Goal: Task Accomplishment & Management: Use online tool/utility

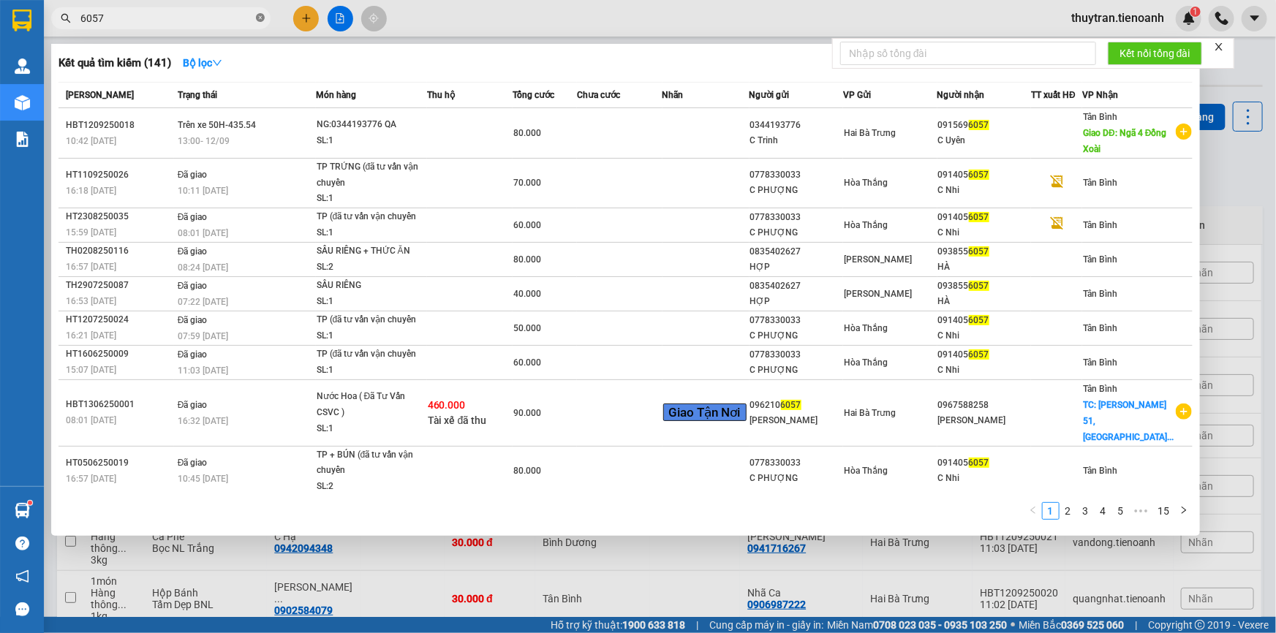
click at [262, 18] on icon "close-circle" at bounding box center [260, 17] width 9 height 9
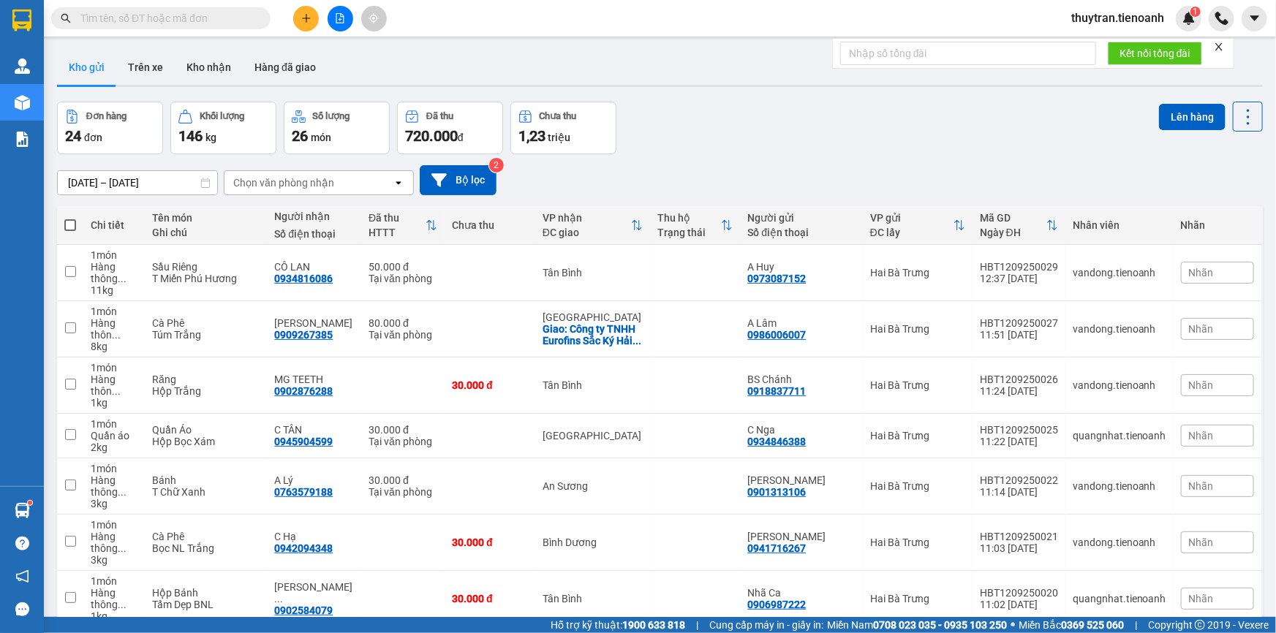
click at [331, 187] on div "Chọn văn phòng nhận" at bounding box center [283, 182] width 101 height 15
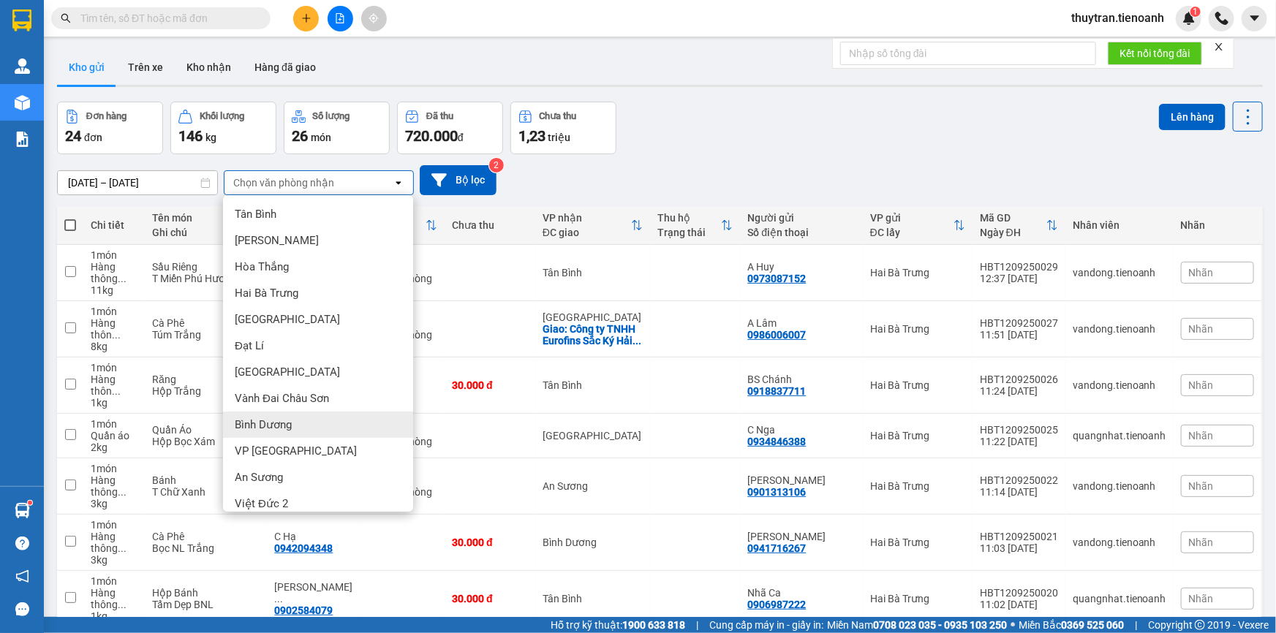
scroll to position [37, 0]
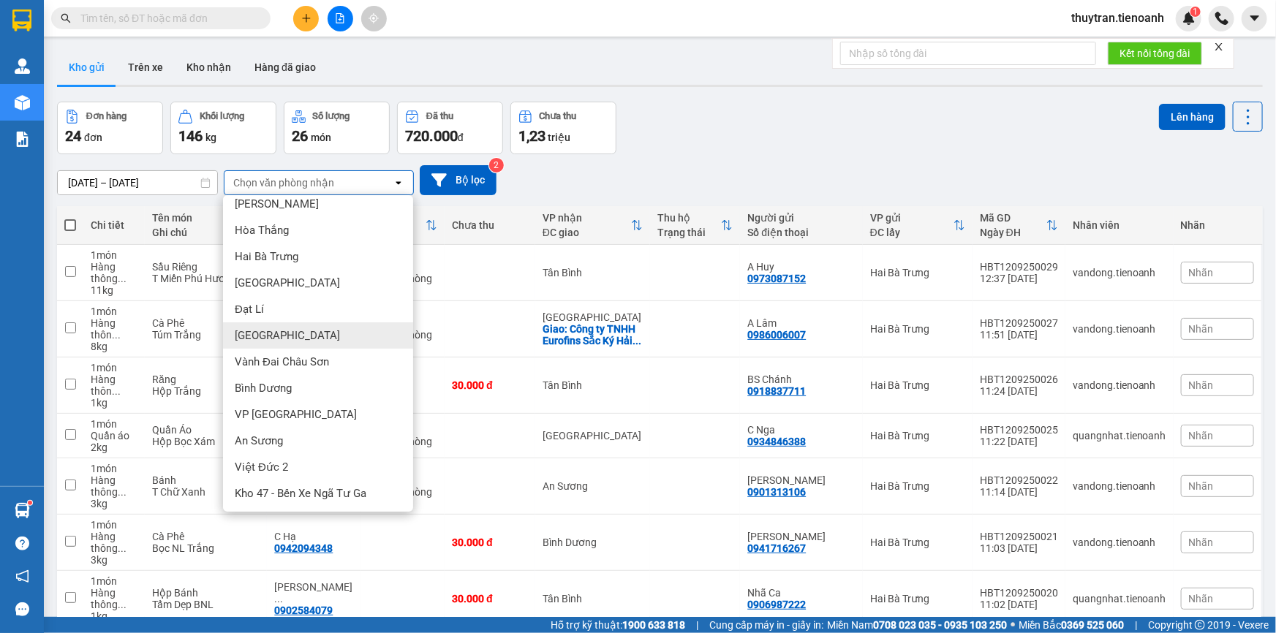
click at [290, 341] on div "Thủ Đức" at bounding box center [318, 335] width 190 height 26
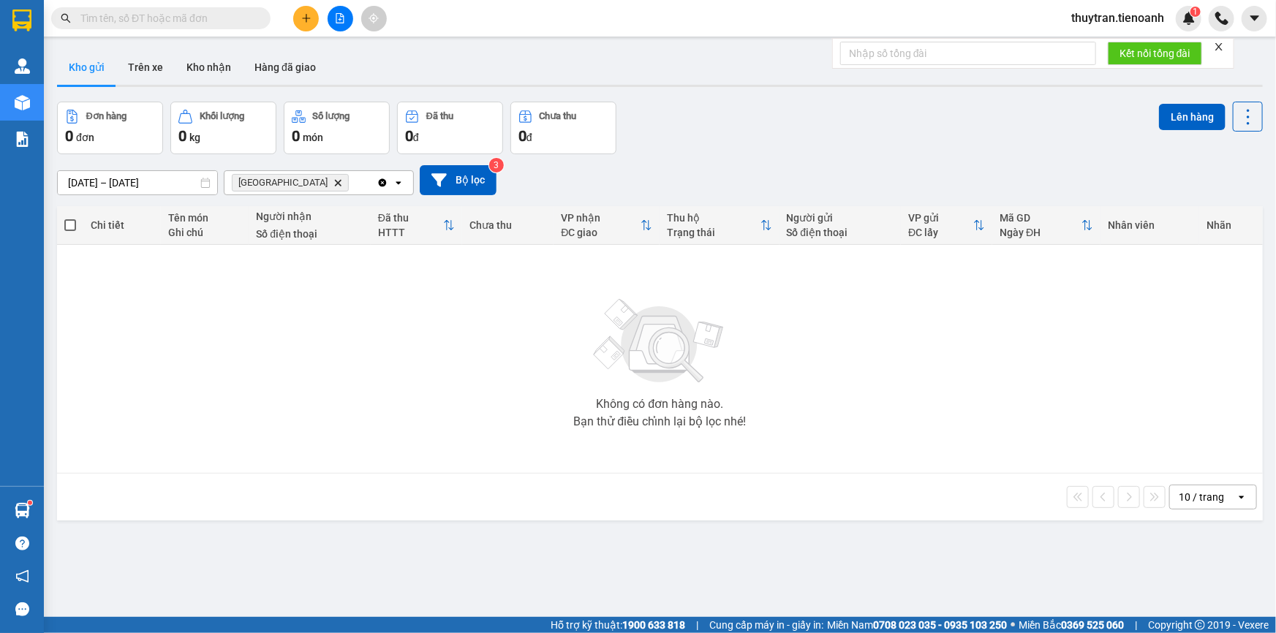
click at [333, 184] on icon "Delete" at bounding box center [337, 182] width 9 height 9
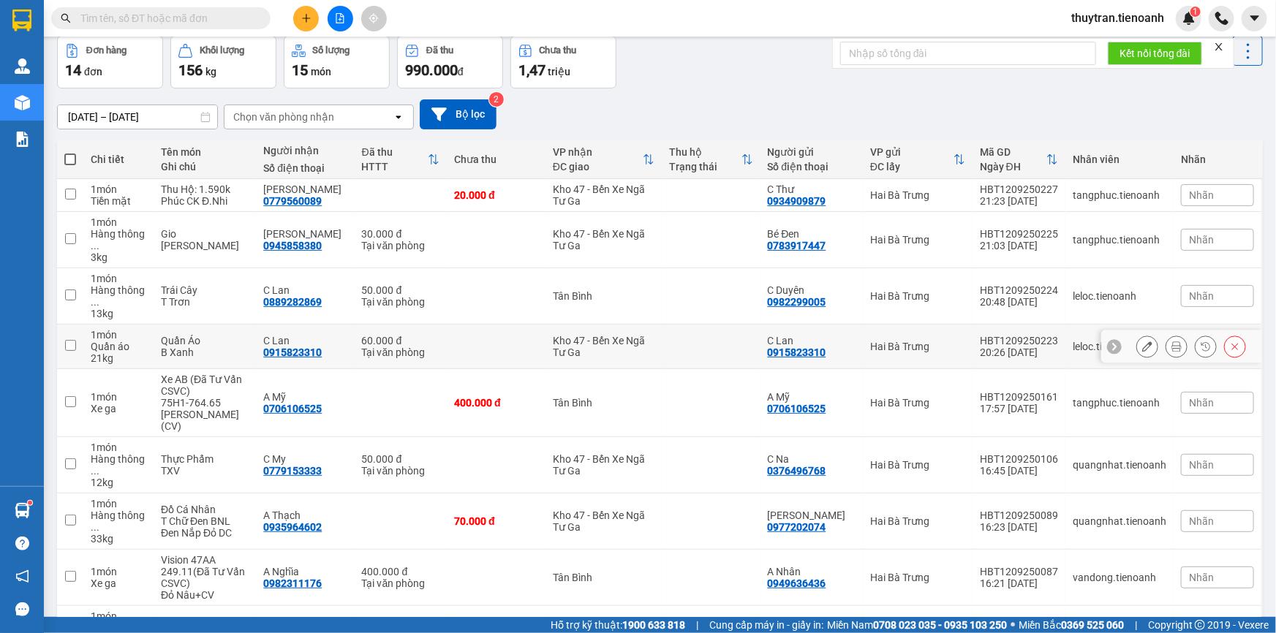
scroll to position [144, 0]
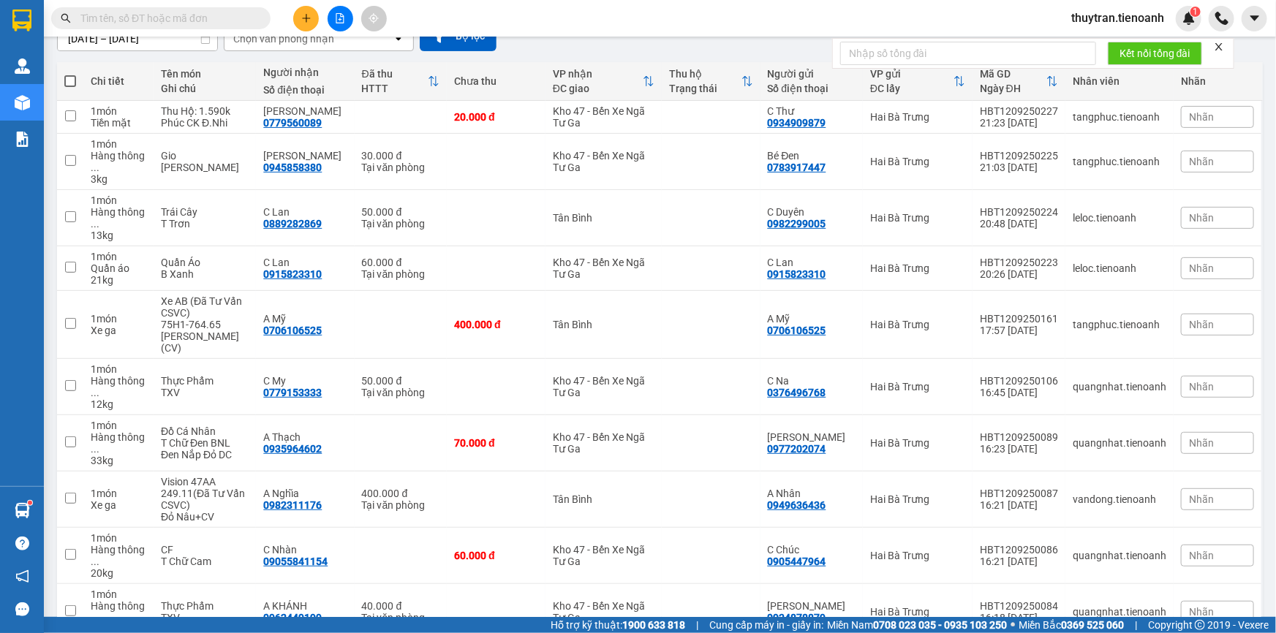
click at [1194, 507] on div "50 / trang" at bounding box center [1203, 496] width 88 height 26
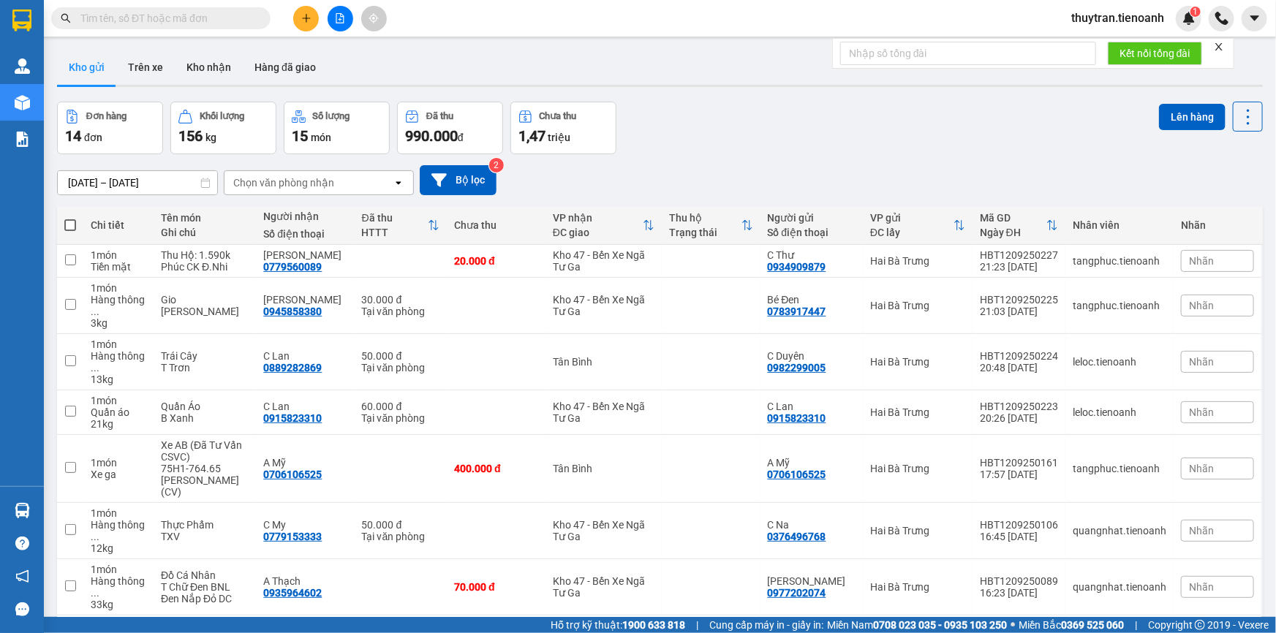
click at [177, 15] on input "text" at bounding box center [166, 18] width 173 height 16
click at [155, 69] on button "Trên xe" at bounding box center [145, 67] width 58 height 35
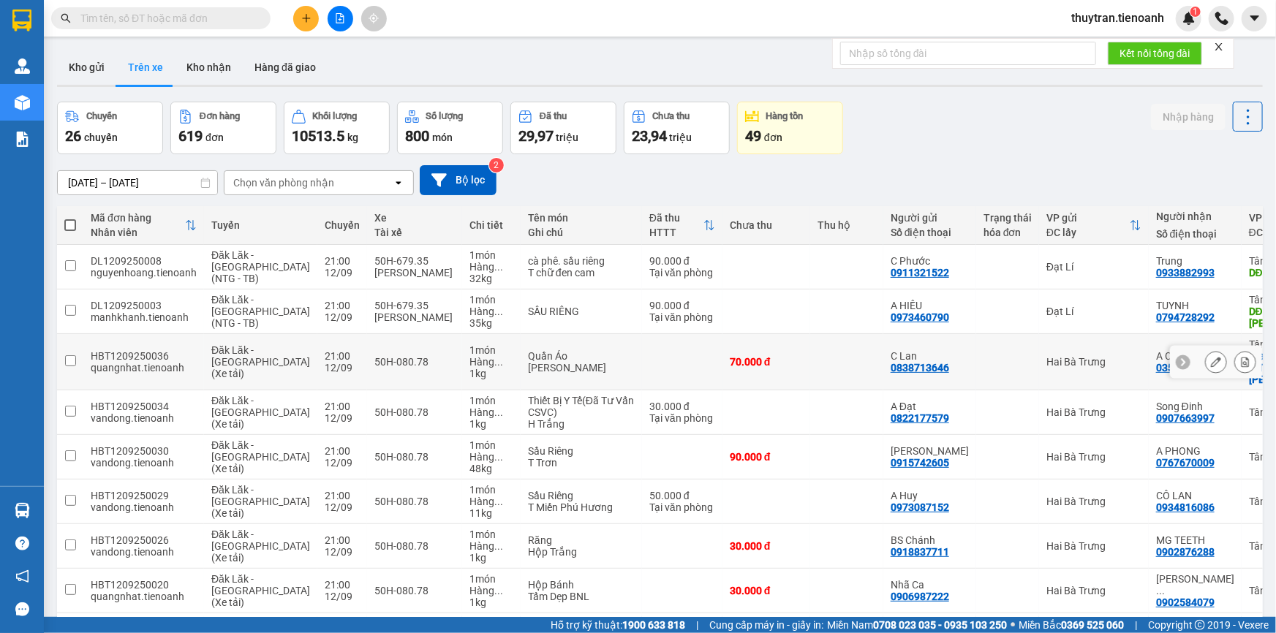
scroll to position [173, 0]
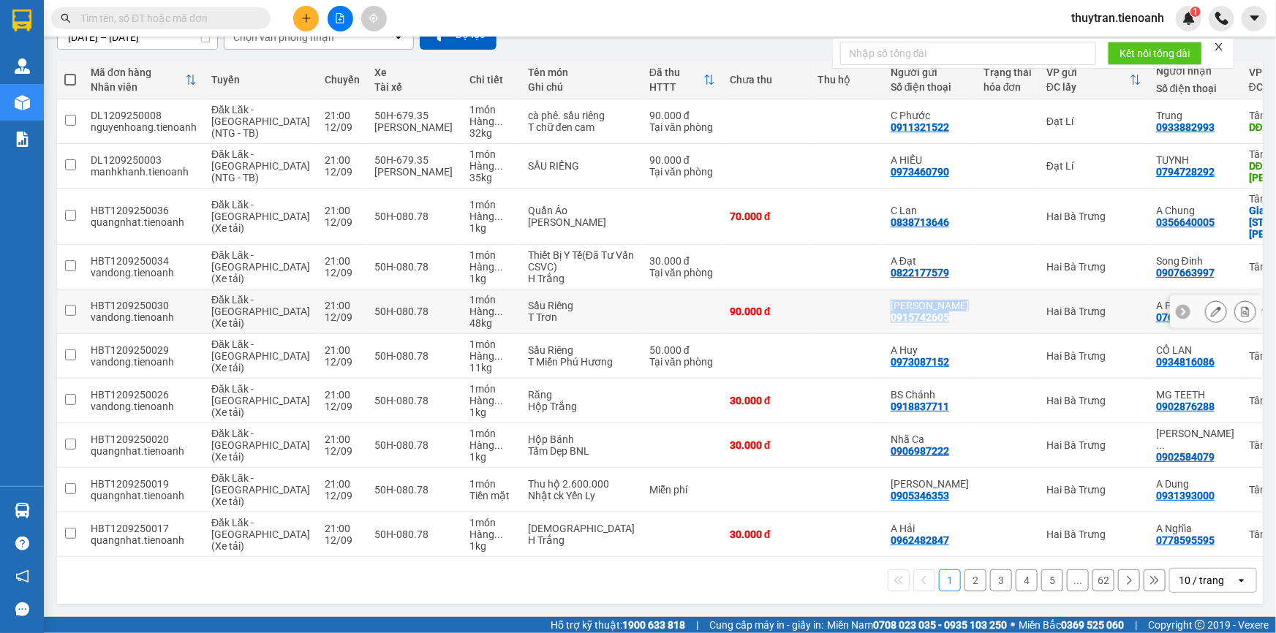
drag, startPoint x: 800, startPoint y: 306, endPoint x: 861, endPoint y: 307, distance: 60.7
click at [861, 307] on tr "HBT1209250030 vandong.tienoanh Đăk Lăk - Sài Gòn (Xe tải) 21:00 12/09 50H-080.7…" at bounding box center [730, 311] width 1347 height 45
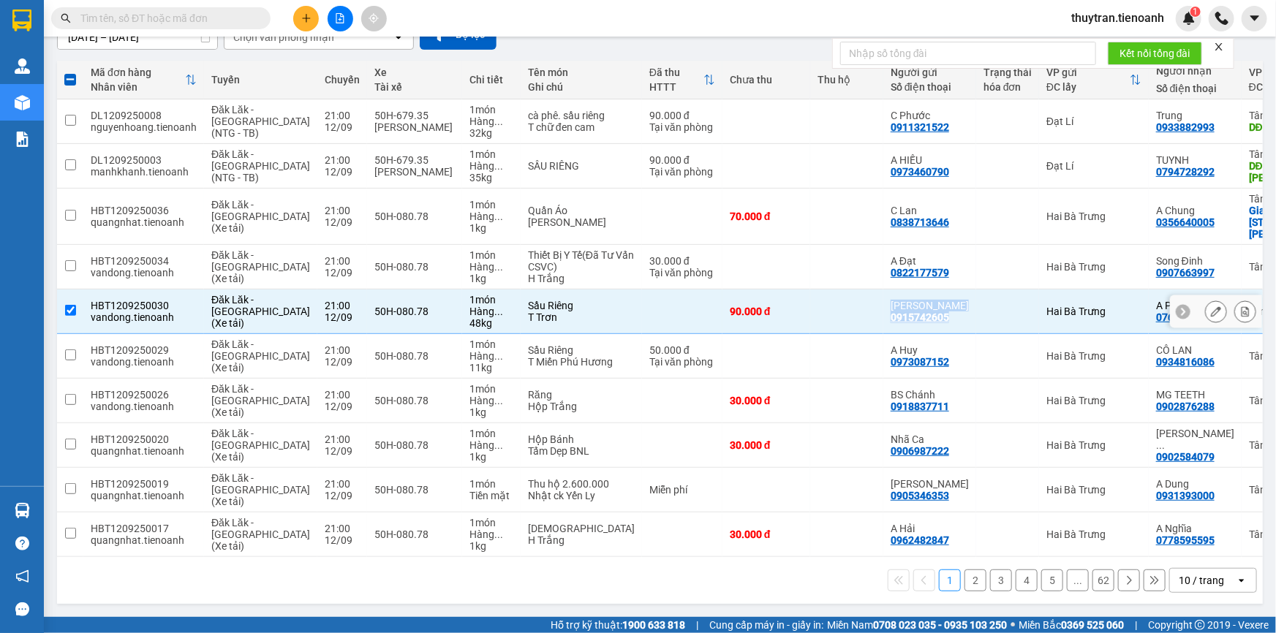
click at [883, 292] on td "GIA MINH 0915742605" at bounding box center [929, 311] width 93 height 45
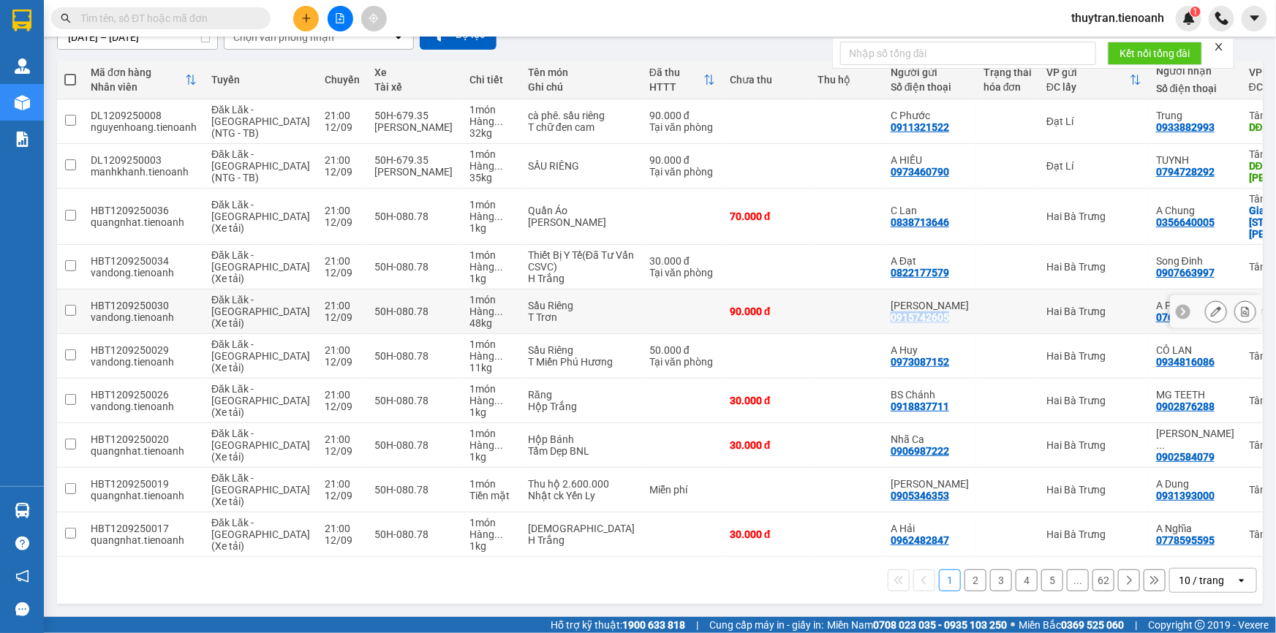
drag, startPoint x: 792, startPoint y: 301, endPoint x: 849, endPoint y: 305, distance: 56.4
click at [883, 305] on td "GIA MINH 0915742605" at bounding box center [929, 311] width 93 height 45
checkbox input "true"
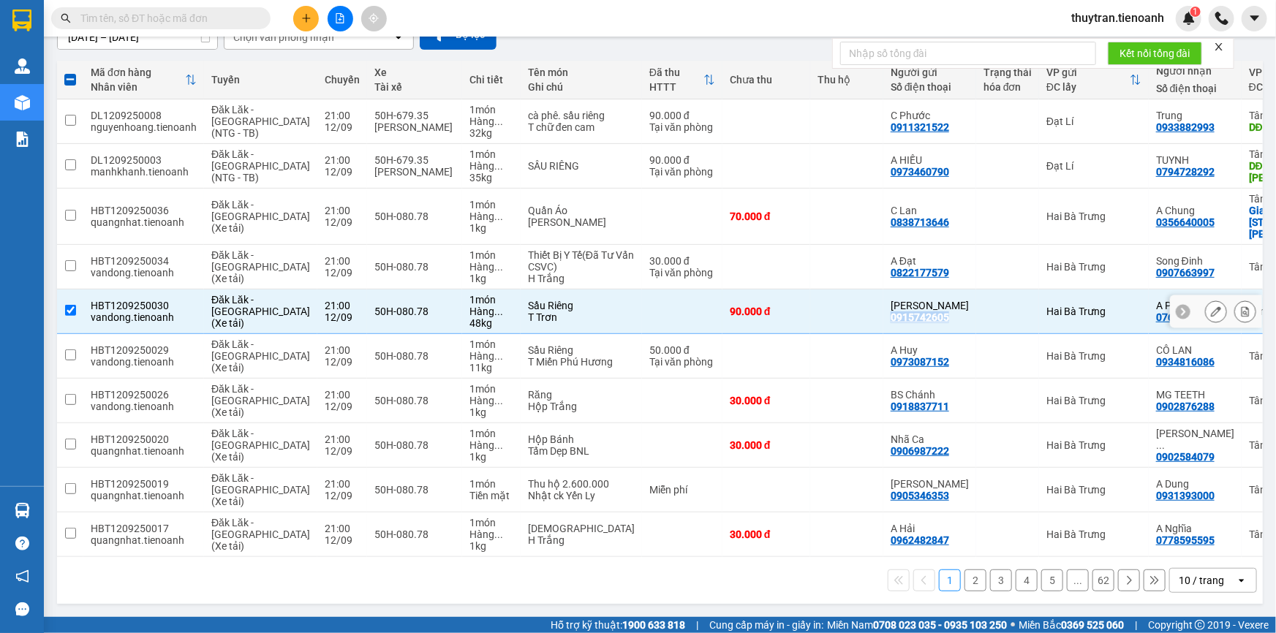
copy div "0915742605"
paste input "0915742605"
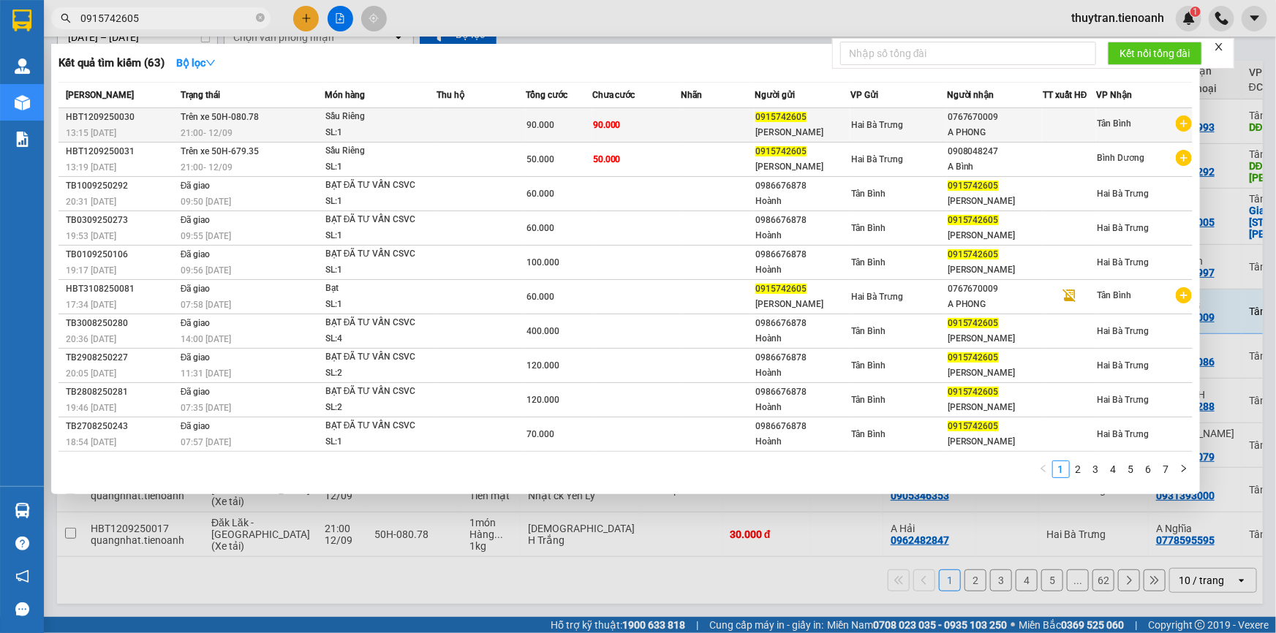
type input "0915742605"
click at [234, 115] on span "Trên xe 50H-080.78" at bounding box center [220, 117] width 78 height 10
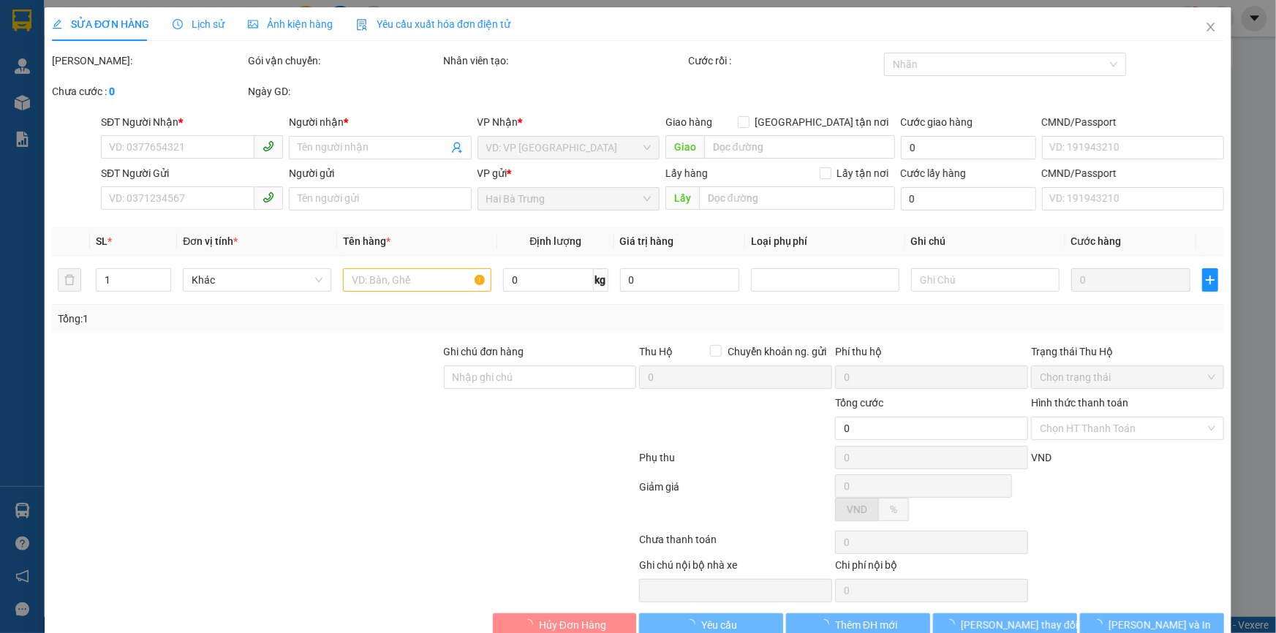
type input "0767670009"
type input "A PHONG"
type input "0915742605"
type input "[PERSON_NAME]"
type input "90.000"
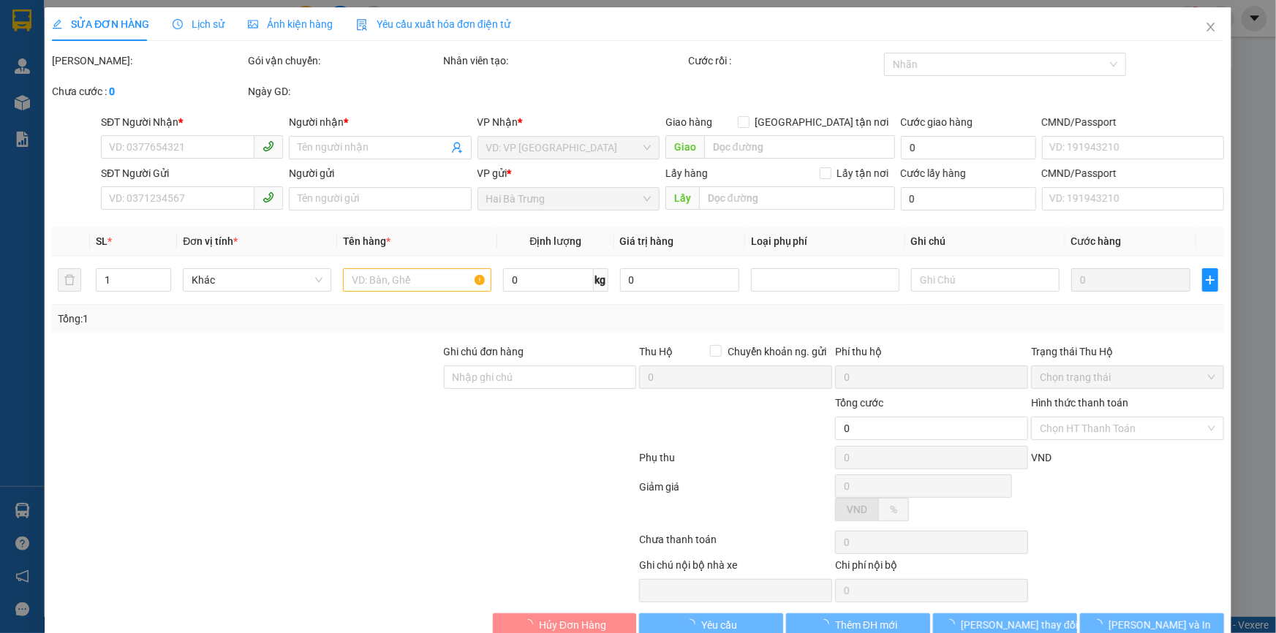
type input "90.000"
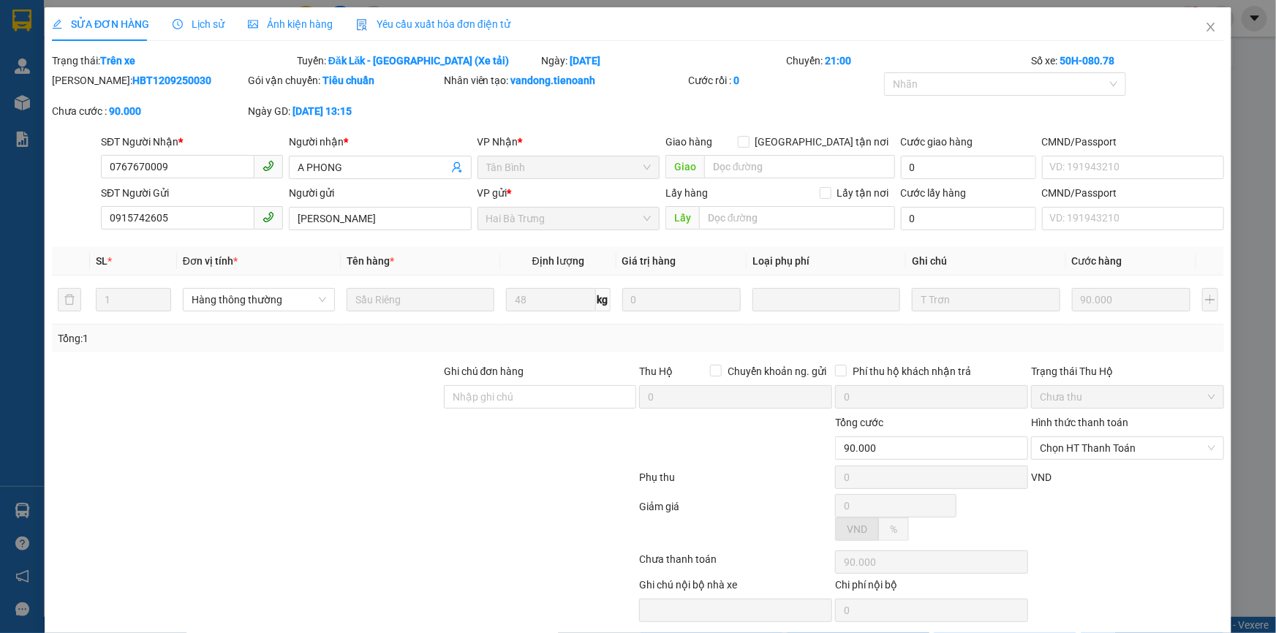
click at [173, 31] on div "Lịch sử" at bounding box center [199, 24] width 52 height 16
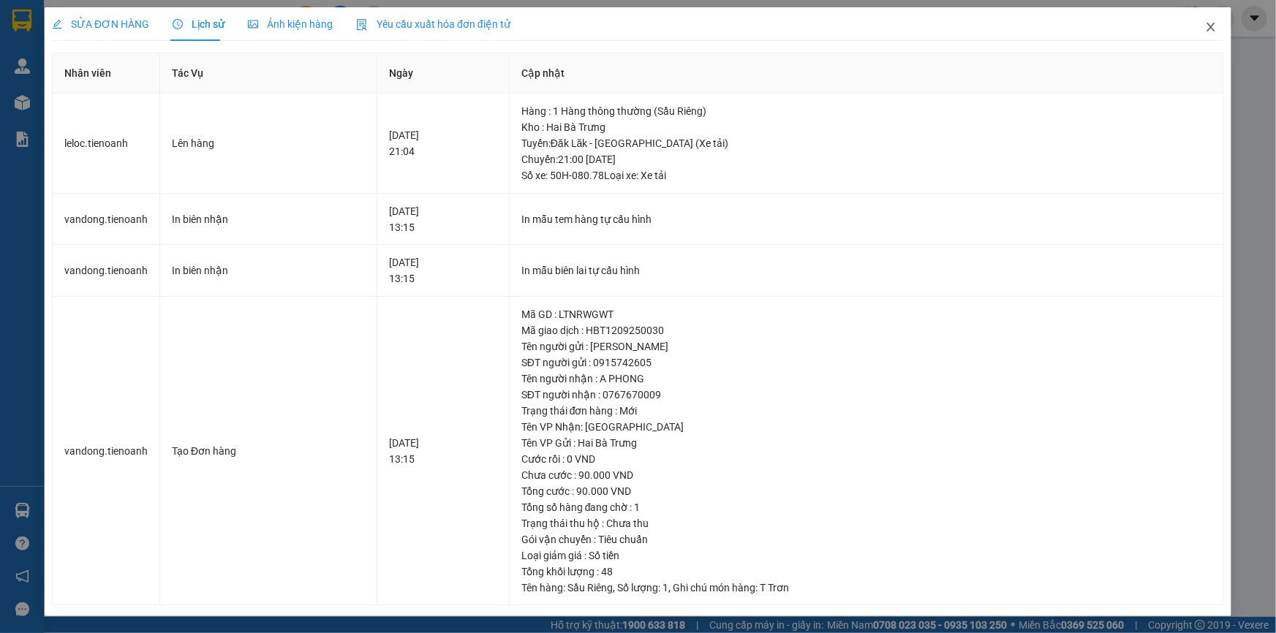
click at [1211, 33] on icon "close" at bounding box center [1211, 27] width 12 height 12
